Goal: Task Accomplishment & Management: Use online tool/utility

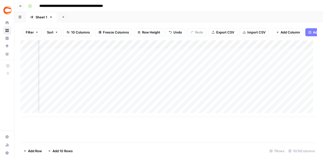
scroll to position [0, 44]
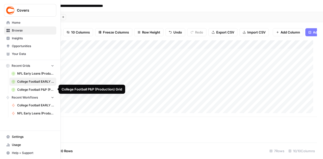
click at [18, 26] on link "Home" at bounding box center [30, 23] width 52 height 8
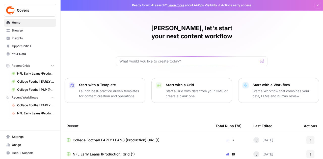
click at [18, 29] on span "Browse" at bounding box center [33, 30] width 42 height 5
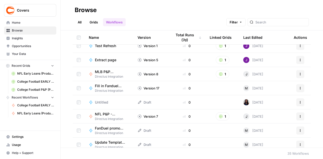
scroll to position [391, 0]
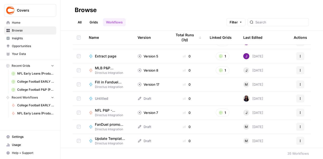
click at [111, 113] on span "Directus Integration" at bounding box center [112, 115] width 35 height 5
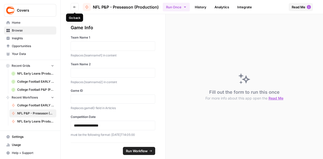
click at [74, 5] on button "Go back" at bounding box center [75, 7] width 8 height 8
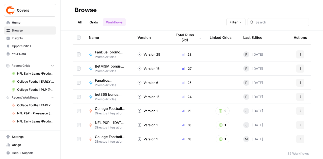
scroll to position [101, 0]
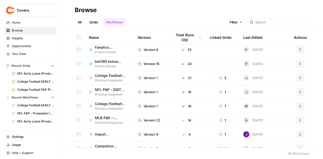
click at [104, 90] on span "NFL P&P - [DATE] Standard (Production)" at bounding box center [110, 89] width 30 height 5
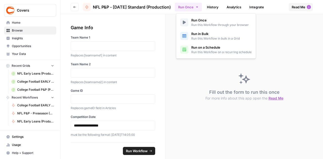
click at [197, 7] on icon "button" at bounding box center [197, 7] width 4 height 4
click at [200, 34] on span "Run in Bulk" at bounding box center [215, 33] width 48 height 5
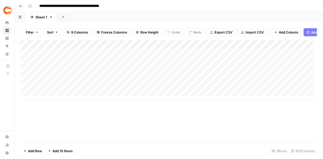
click at [50, 97] on div "Add Column" at bounding box center [168, 69] width 296 height 59
click at [50, 97] on textarea at bounding box center [78, 99] width 81 height 7
click at [50, 105] on div "Add Column" at bounding box center [168, 74] width 296 height 68
click at [55, 116] on div "Add Column" at bounding box center [168, 78] width 296 height 77
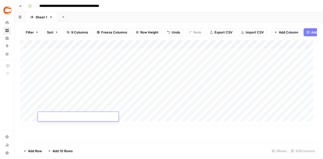
click at [54, 124] on div "Add Column" at bounding box center [168, 82] width 296 height 85
click at [54, 132] on div "Add Column" at bounding box center [168, 87] width 296 height 94
click at [62, 136] on div "Add Column" at bounding box center [168, 89] width 296 height 99
click at [59, 136] on div "Add Column" at bounding box center [168, 89] width 296 height 99
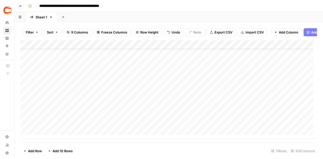
scroll to position [25, 0]
click at [69, 105] on div "Add Column" at bounding box center [168, 89] width 296 height 99
click at [52, 60] on div "Add Column" at bounding box center [168, 89] width 296 height 99
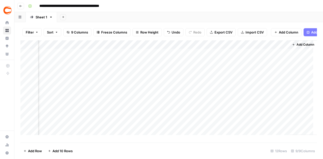
click at [121, 57] on div "Add Column" at bounding box center [168, 89] width 296 height 99
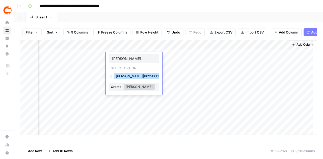
type input "[PERSON_NAME]"
click at [123, 79] on button "[PERSON_NAME]|8095b6bf-0fff-41b1-802a-2bbcaaafd23a" at bounding box center [162, 76] width 96 height 6
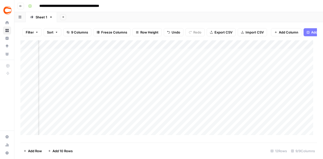
scroll to position [0, 192]
click at [262, 69] on div "Add Column" at bounding box center [168, 89] width 296 height 99
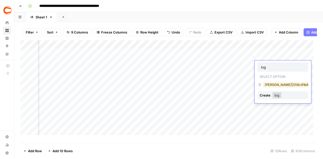
type input "log"
click at [268, 85] on button "[PERSON_NAME]|556c91b8-d855-4671-b2cd-84840d96b65f" at bounding box center [312, 85] width 101 height 6
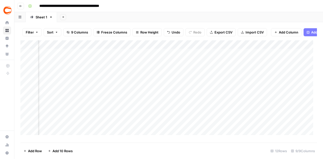
scroll to position [0, 0]
click at [114, 73] on div "Add Column" at bounding box center [168, 89] width 296 height 99
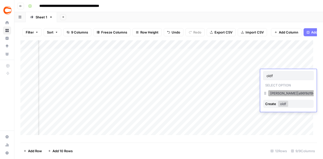
type input "oldf"
click at [281, 93] on button "[PERSON_NAME]|a96f8d19-c530-4f5d-9242-32a8adb6cc99" at bounding box center [318, 93] width 100 height 6
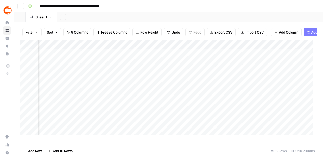
scroll to position [0, 0]
click at [54, 80] on div "Add Column" at bounding box center [168, 89] width 296 height 99
click at [151, 83] on div "Add Column" at bounding box center [168, 89] width 296 height 99
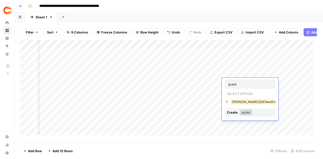
type input "scimi"
click at [258, 104] on button "[PERSON_NAME]|687eed54-692e-4d39-a838-45e92204d857" at bounding box center [281, 102] width 103 height 6
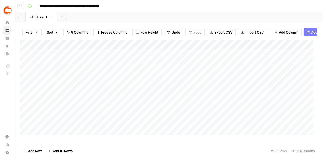
scroll to position [0, 0]
click at [71, 90] on div "Add Column" at bounding box center [168, 89] width 296 height 99
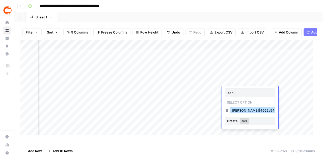
type input "farl"
click at [239, 110] on button "[PERSON_NAME]|4662a546-6738-4ea3-9b54-14482fc0b1e6" at bounding box center [280, 110] width 101 height 6
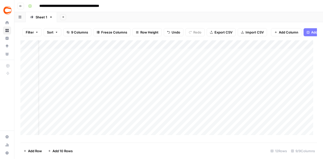
scroll to position [0, 0]
click at [59, 98] on div "Add Column" at bounding box center [168, 89] width 296 height 99
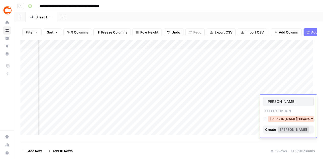
type input "[PERSON_NAME]"
click at [292, 119] on button "[PERSON_NAME]|1064357c-da40-4271-84c5-a2d19f553437" at bounding box center [318, 119] width 100 height 6
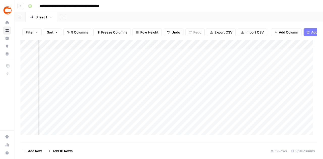
click at [280, 109] on div "Add Column" at bounding box center [168, 89] width 296 height 99
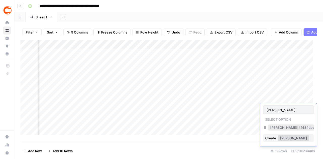
type input "[PERSON_NAME]"
click at [284, 127] on button "[PERSON_NAME]|41484abe-b1de-4f6f-a2da-991ee7fdbc99" at bounding box center [317, 127] width 98 height 6
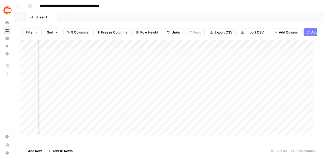
click at [284, 117] on div "Add Column" at bounding box center [168, 89] width 296 height 99
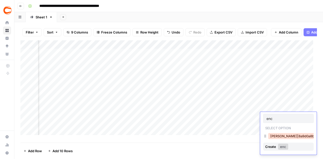
type input "enc"
click at [276, 138] on button "[PERSON_NAME]|8a9d0a8b-94db-4176-b299-c8ac2ccc85f5" at bounding box center [318, 136] width 101 height 6
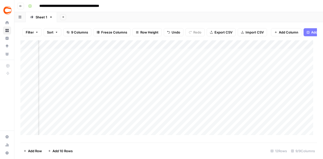
scroll to position [0, 177]
click at [291, 126] on div "Add Column" at bounding box center [168, 89] width 296 height 99
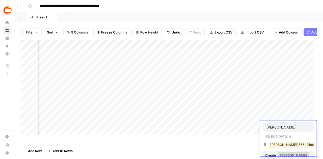
type input "[PERSON_NAME]"
click at [275, 146] on button "[PERSON_NAME]|556c91b8-d855-4671-b2cd-84840d96b65f" at bounding box center [318, 145] width 101 height 6
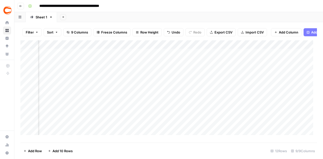
scroll to position [0, 217]
click at [239, 135] on div "Add Column" at bounding box center [168, 89] width 296 height 99
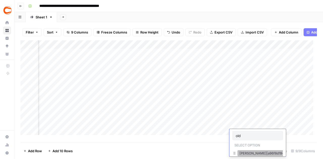
type input "old"
click at [242, 155] on button "[PERSON_NAME]|a96f8d19-c530-4f5d-9242-32a8adb6cc99" at bounding box center [287, 153] width 100 height 6
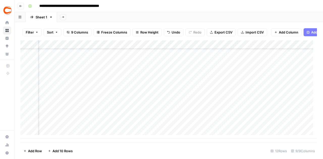
scroll to position [25, 265]
click at [207, 120] on div "Add Column" at bounding box center [168, 89] width 296 height 99
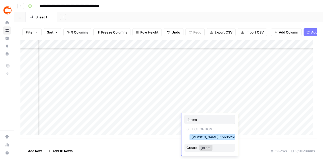
type input "jerem"
click at [197, 137] on button "[PERSON_NAME]|c5bd521d-495c-4c91-b7e1-78737e2d0d89" at bounding box center [239, 137] width 100 height 6
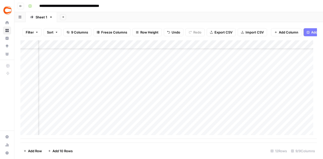
click at [204, 126] on div "Add Column" at bounding box center [168, 89] width 296 height 99
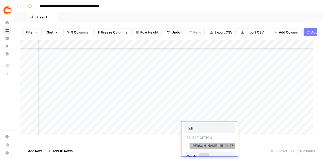
type input "roh"
click at [197, 148] on button "[PERSON_NAME]|15121e77-5921-47aa-a3c3-623edfd4386f" at bounding box center [237, 146] width 97 height 6
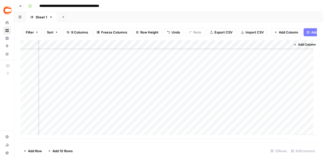
scroll to position [25, 340]
click at [281, 46] on div "Add Column" at bounding box center [168, 89] width 296 height 99
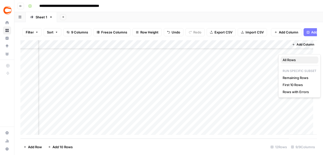
click at [291, 60] on span "All Rows" at bounding box center [298, 59] width 32 height 5
